Goal: Communication & Community: Share content

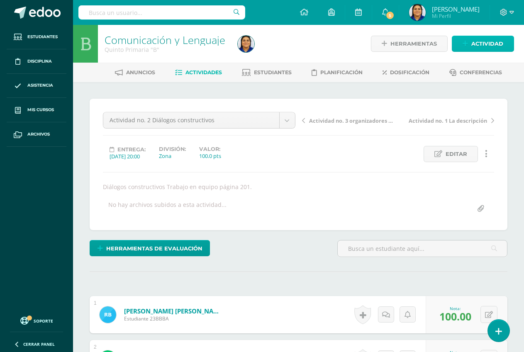
click at [484, 44] on span "Actividad" at bounding box center [487, 43] width 32 height 15
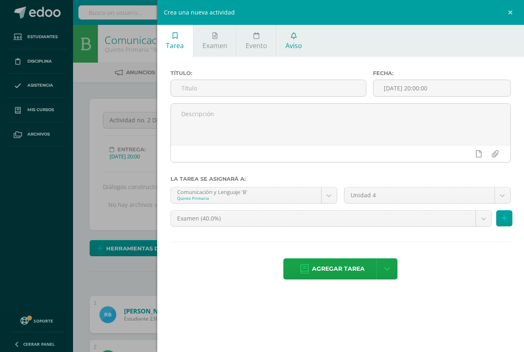
click at [292, 41] on span "Aviso" at bounding box center [293, 45] width 17 height 9
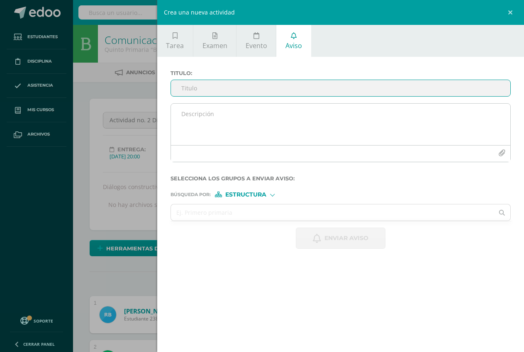
click at [227, 117] on textarea at bounding box center [340, 124] width 339 height 41
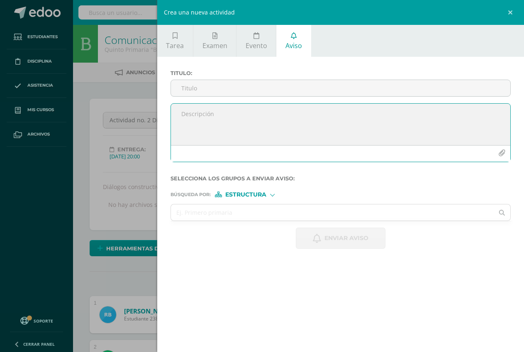
paste textarea "[URL][DOMAIN_NAME]"
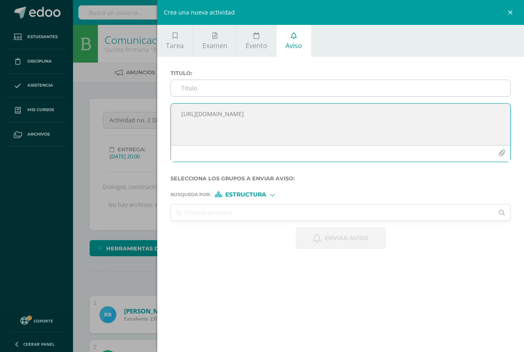
type textarea "[URL][DOMAIN_NAME]"
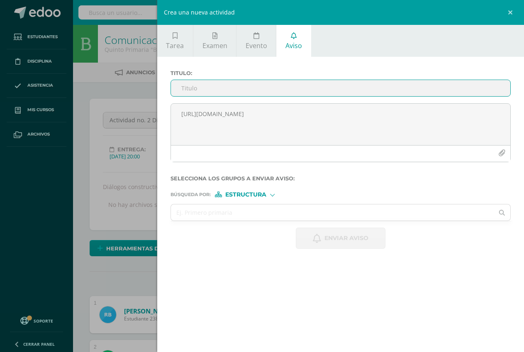
click at [202, 89] on input "Titulo :" at bounding box center [340, 88] width 339 height 16
click at [232, 89] on input "Presentación de lasemana" at bounding box center [340, 88] width 339 height 16
click at [260, 86] on input "Presentación de la semana" at bounding box center [340, 88] width 339 height 16
type input "Presentación de la semana 11 al 14 [PERSON_NAME]"
click at [276, 218] on input "text" at bounding box center [332, 213] width 323 height 16
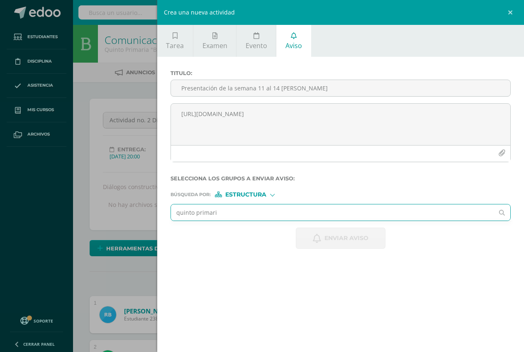
type input "quinto primaria"
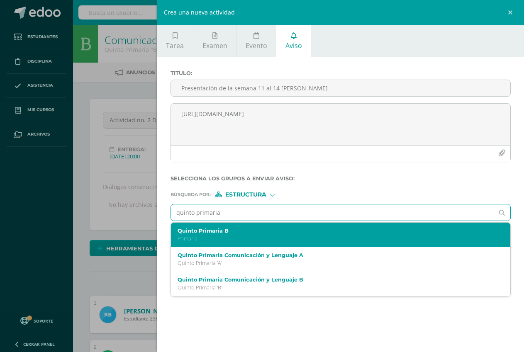
click at [241, 231] on label "Quinto Primaria B" at bounding box center [334, 231] width 312 height 6
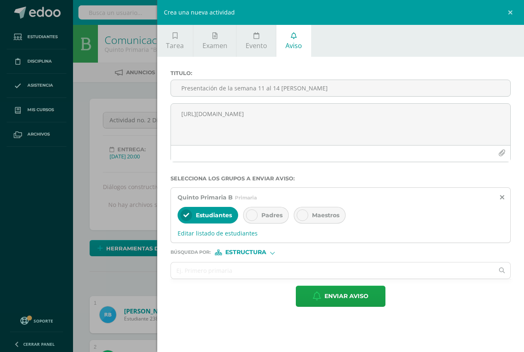
click at [252, 215] on icon at bounding box center [252, 215] width 6 height 6
click at [299, 212] on div at bounding box center [303, 216] width 12 height 12
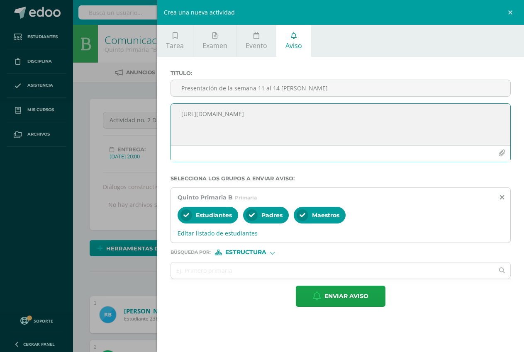
click at [181, 115] on textarea "[URL][DOMAIN_NAME]" at bounding box center [340, 124] width 339 height 41
type textarea "Link de la presentación [URL][DOMAIN_NAME]"
click at [344, 299] on span "Enviar aviso" at bounding box center [346, 296] width 44 height 20
